Goal: Transaction & Acquisition: Purchase product/service

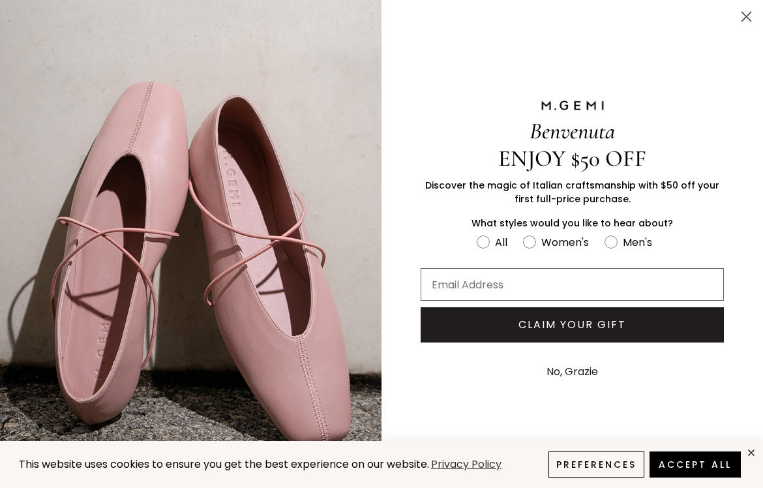
click at [739, 14] on circle "Close dialog" at bounding box center [746, 17] width 22 height 22
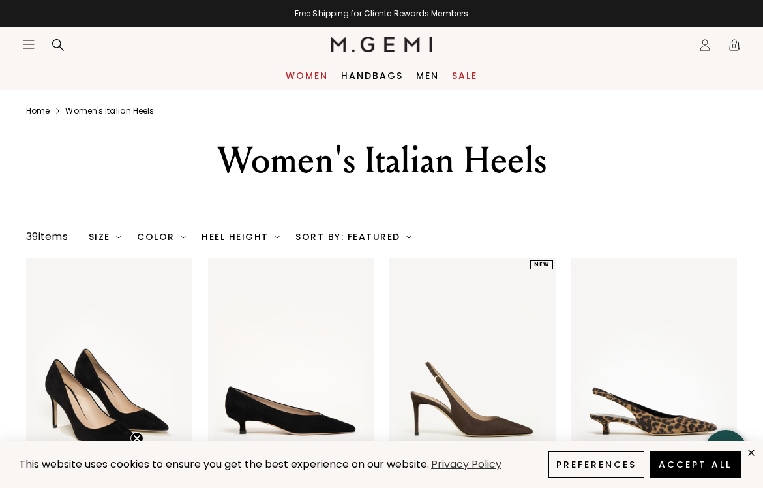
click at [307, 74] on link "Women" at bounding box center [307, 75] width 42 height 10
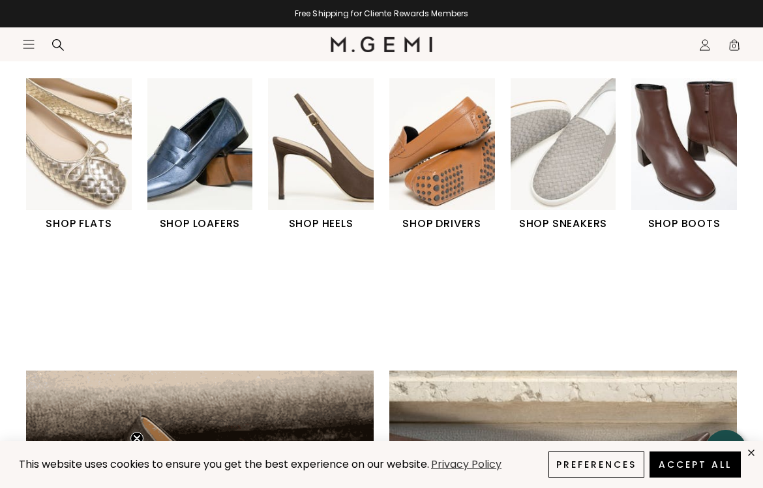
scroll to position [435, 0]
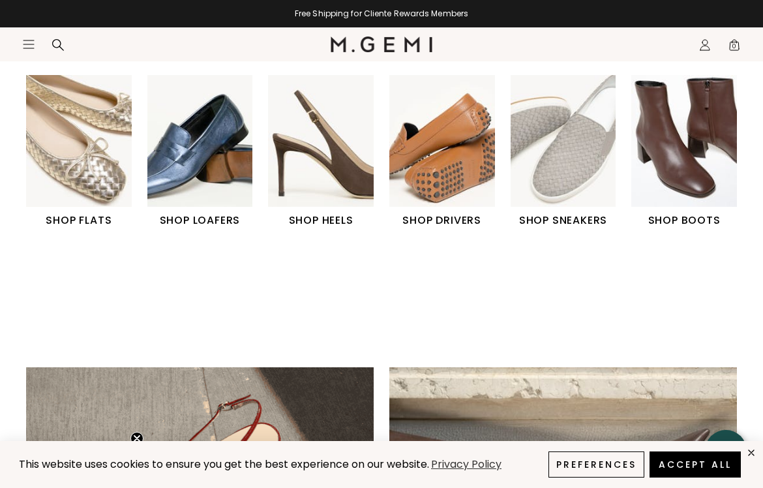
click at [196, 132] on img "2 / 6" at bounding box center [200, 141] width 106 height 132
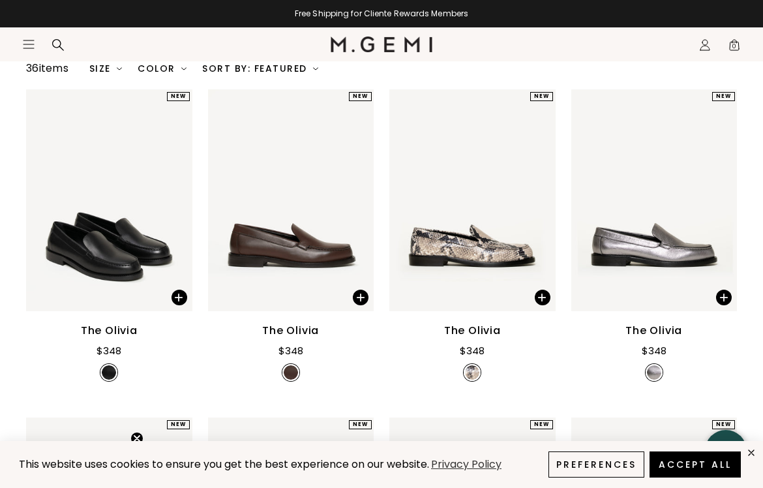
scroll to position [223, 0]
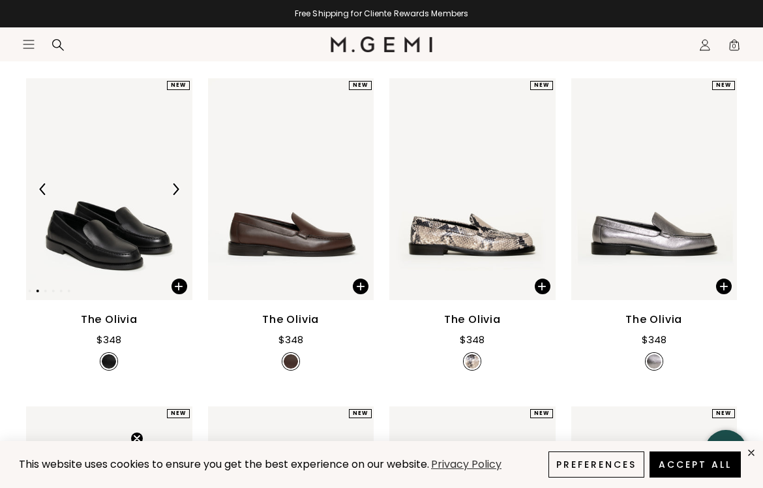
click at [125, 203] on img at bounding box center [109, 189] width 166 height 222
click at [103, 209] on img at bounding box center [109, 189] width 166 height 222
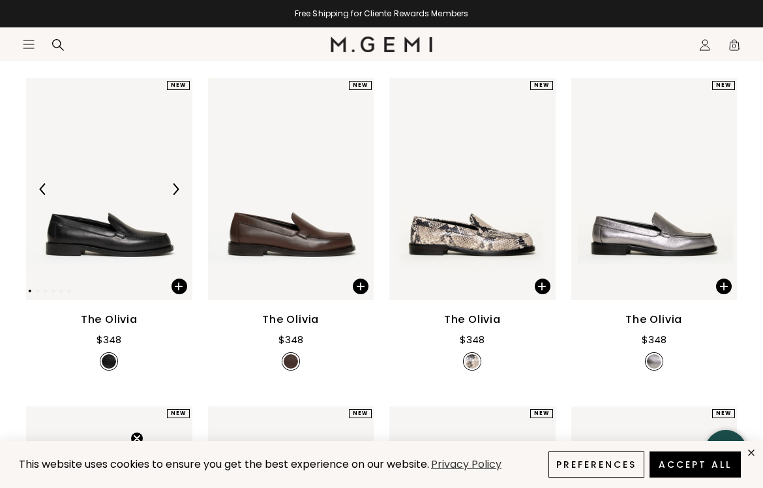
click at [103, 209] on img at bounding box center [109, 189] width 166 height 222
